Goal: Navigation & Orientation: Understand site structure

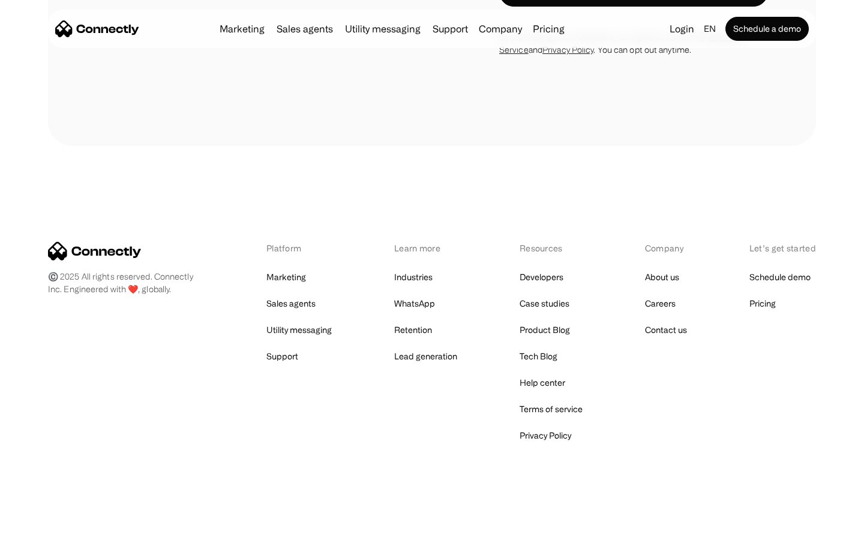
scroll to position [813, 0]
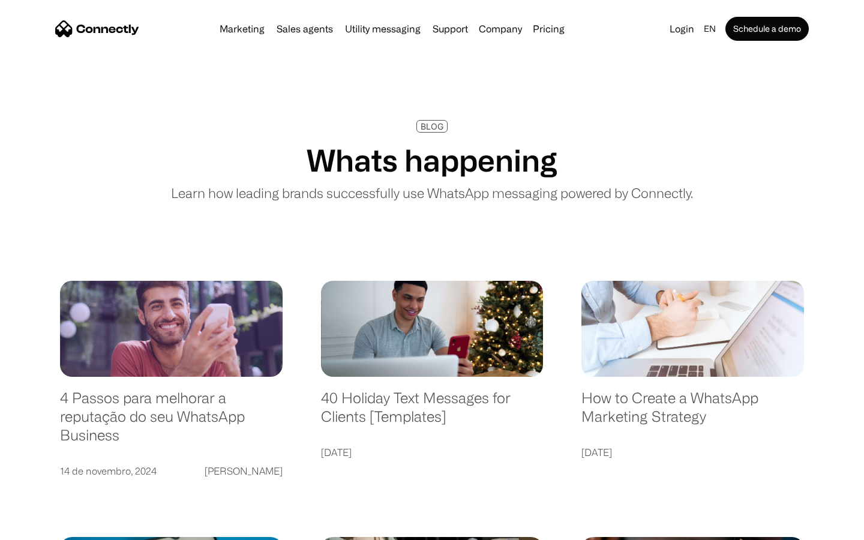
scroll to position [2306, 0]
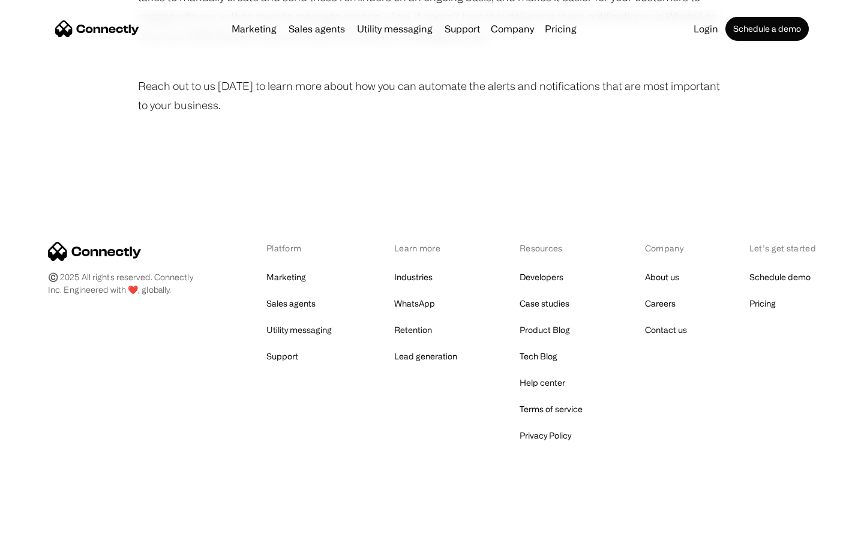
scroll to position [807, 0]
